Goal: Information Seeking & Learning: Learn about a topic

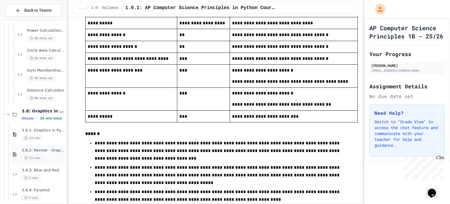
scroll to position [1969, 0]
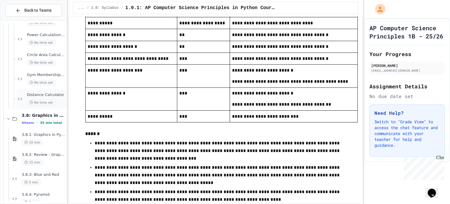
click at [54, 97] on div "Distance Calculator No time set" at bounding box center [46, 98] width 38 height 13
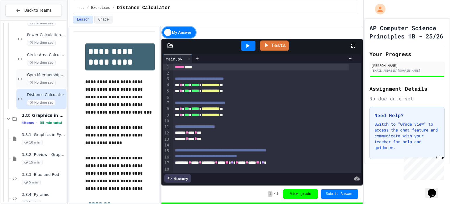
click at [55, 78] on div "Gym Membership Calculator No time set" at bounding box center [46, 78] width 38 height 13
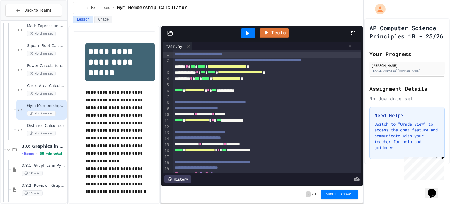
scroll to position [1938, 0]
click at [55, 88] on span "Circle Area Calculator" at bounding box center [46, 85] width 38 height 5
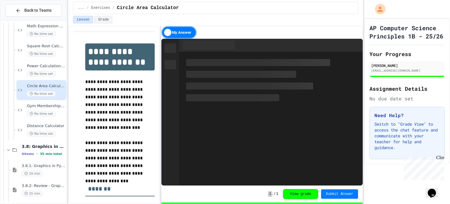
scroll to position [1927, 0]
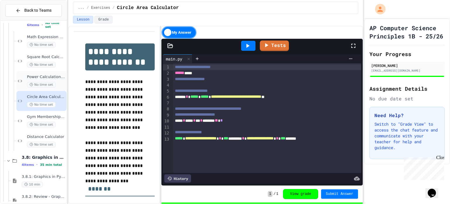
click at [53, 82] on span "No time set" at bounding box center [41, 85] width 29 height 6
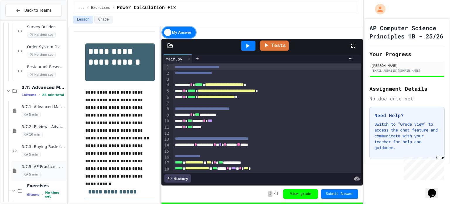
scroll to position [1750, 0]
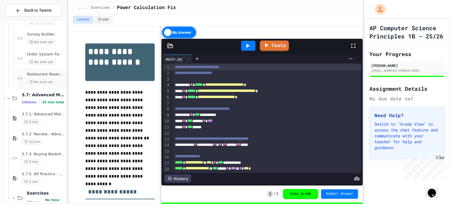
click at [49, 73] on span "Restaurant Reservation System" at bounding box center [46, 74] width 38 height 5
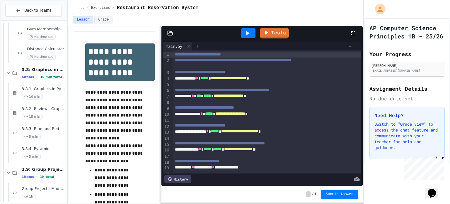
scroll to position [2019, 0]
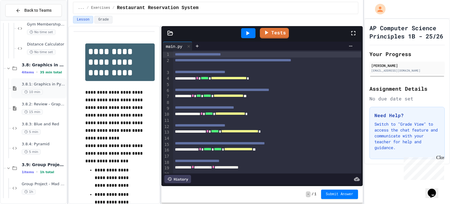
click at [49, 89] on div "10 min" at bounding box center [44, 92] width 44 height 6
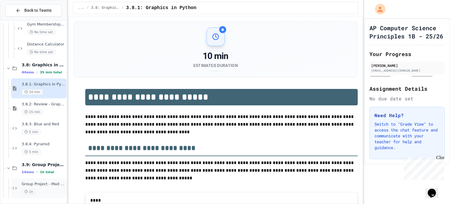
click at [55, 191] on div "1h" at bounding box center [44, 192] width 44 height 6
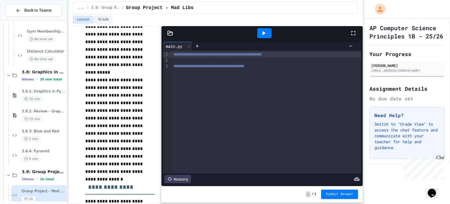
scroll to position [917, 0]
click at [122, 133] on p "**********" at bounding box center [119, 125] width 69 height 99
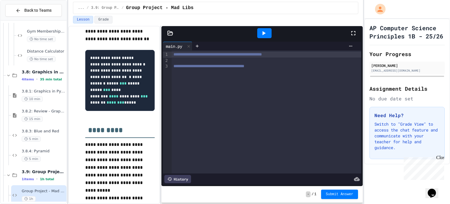
scroll to position [524, 0]
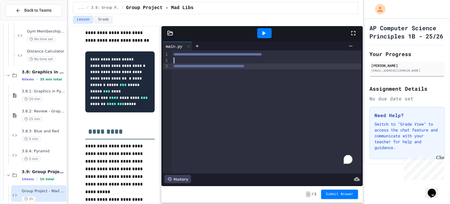
drag, startPoint x: 193, startPoint y: 59, endPoint x: 166, endPoint y: 67, distance: 28.0
click at [166, 67] on div "**********" at bounding box center [262, 111] width 198 height 123
click at [117, 72] on code "**********" at bounding box center [119, 81] width 59 height 49
click at [440, 158] on div "Close" at bounding box center [439, 158] width 7 height 7
click at [399, 136] on p "Switch to "Grade View" to access the chat feature and communicate with your tea…" at bounding box center [406, 135] width 65 height 29
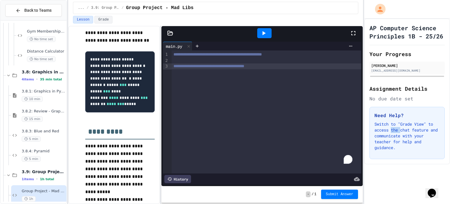
click at [399, 136] on p "Switch to "Grade View" to access the chat feature and communicate with your tea…" at bounding box center [406, 135] width 65 height 29
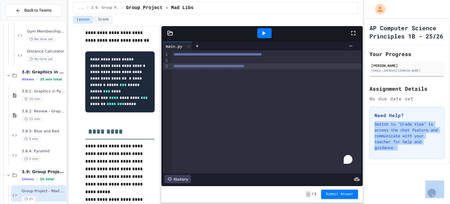
click at [399, 136] on p "Switch to "Grade View" to access the chat feature and communicate with your tea…" at bounding box center [406, 135] width 65 height 29
click at [406, 129] on p "Switch to "Grade View" to access the chat feature and communicate with your tea…" at bounding box center [406, 135] width 65 height 29
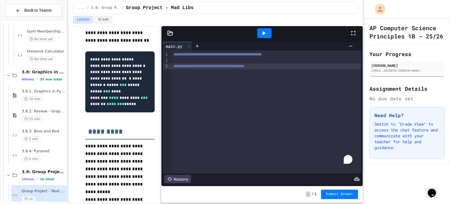
click at [406, 129] on p "Switch to "Grade View" to access the chat feature and communicate with your tea…" at bounding box center [406, 135] width 65 height 29
click at [396, 135] on p "Switch to "Grade View" to access the chat feature and communicate with your tea…" at bounding box center [406, 135] width 65 height 29
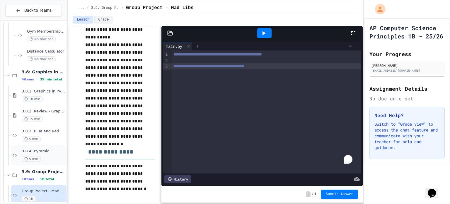
scroll to position [2019, 0]
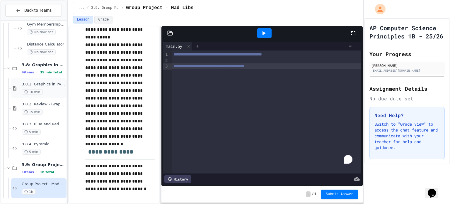
click at [55, 86] on span "3.8.1: Graphics in Python" at bounding box center [44, 84] width 44 height 5
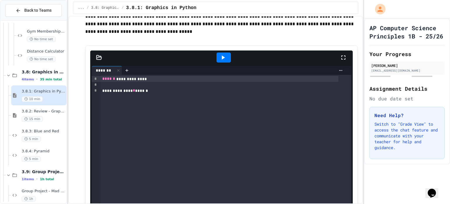
scroll to position [144, 0]
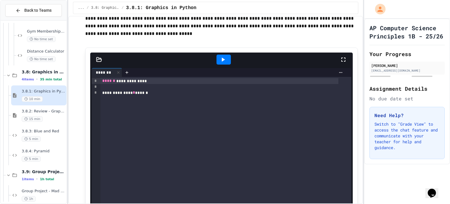
click at [229, 59] on div at bounding box center [223, 60] width 20 height 16
click at [217, 58] on div at bounding box center [223, 59] width 14 height 10
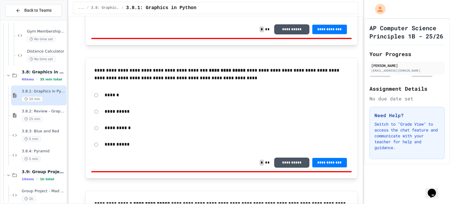
scroll to position [864, 0]
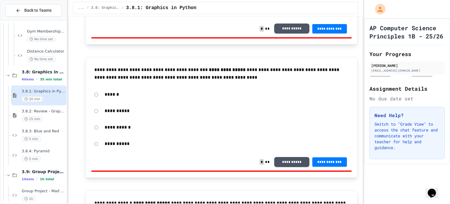
click at [286, 30] on button "**********" at bounding box center [291, 29] width 35 height 10
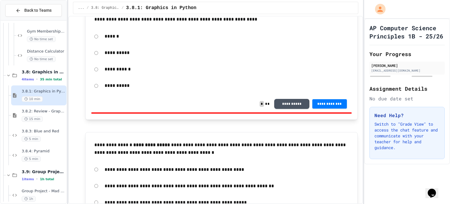
scroll to position [928, 0]
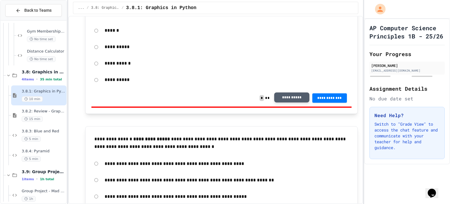
click at [295, 95] on button "**********" at bounding box center [291, 97] width 35 height 10
